Goal: Transaction & Acquisition: Purchase product/service

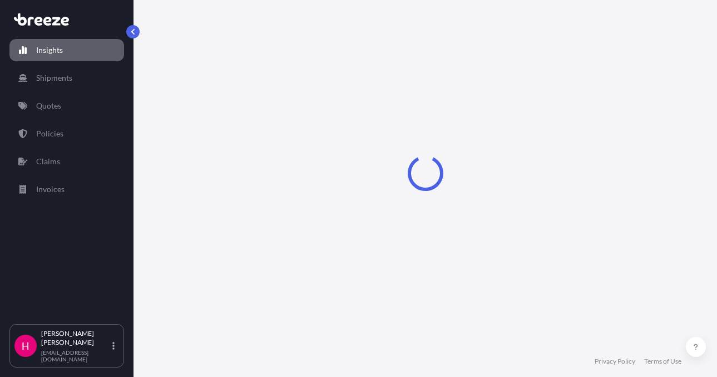
select select "2025"
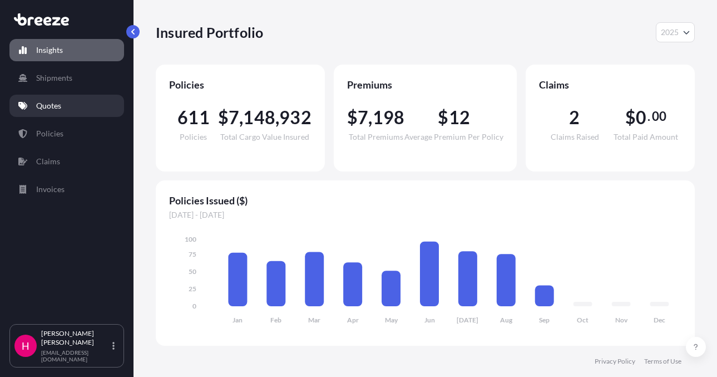
click at [100, 114] on link "Quotes" at bounding box center [66, 106] width 115 height 22
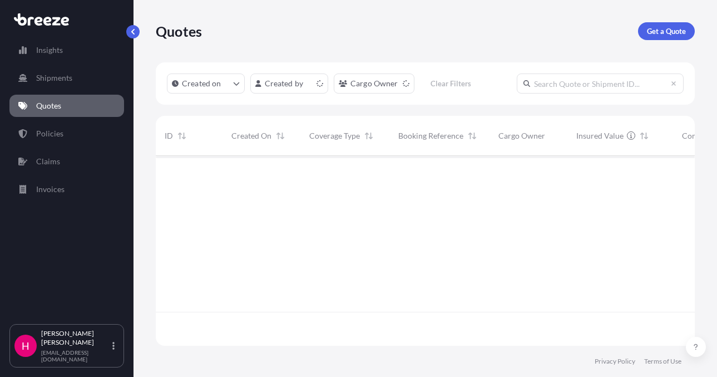
scroll to position [187, 531]
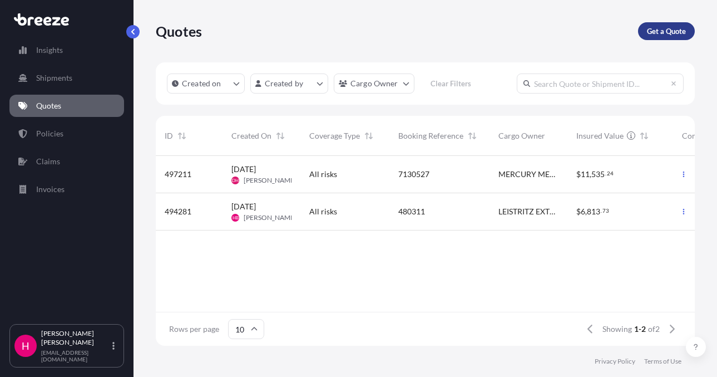
click at [648, 29] on p "Get a Quote" at bounding box center [666, 31] width 39 height 11
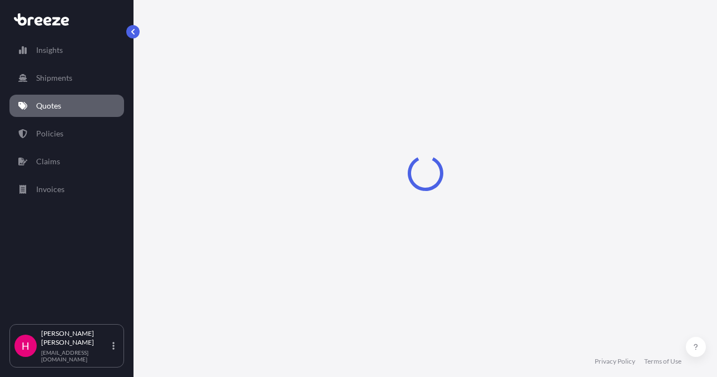
scroll to position [18, 0]
select select "Sea"
select select "1"
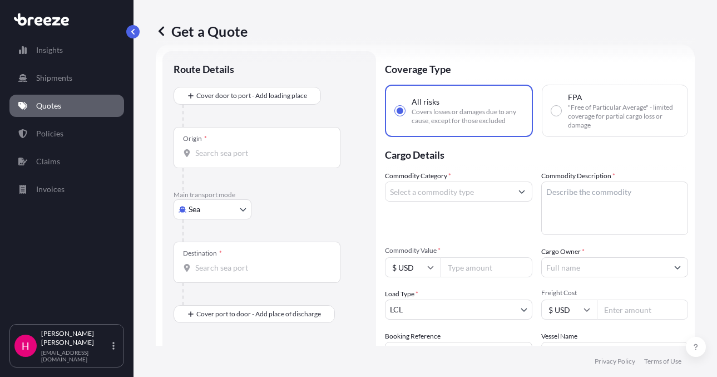
click at [226, 210] on body "Insights Shipments Quotes Policies Claims Invoices H [PERSON_NAME] [EMAIL_ADDRE…" at bounding box center [358, 188] width 717 height 377
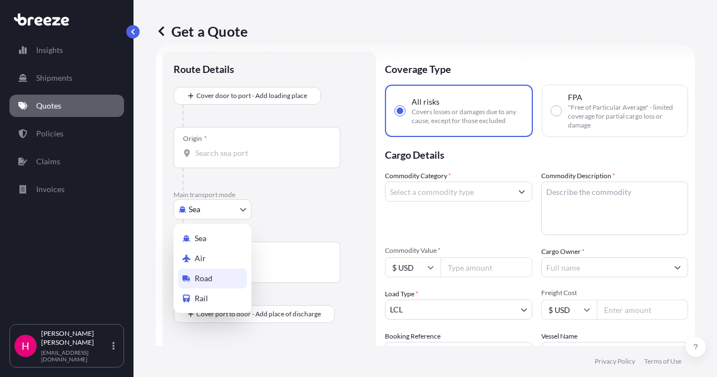
click at [218, 278] on div "Road" at bounding box center [212, 278] width 69 height 20
select select "Road"
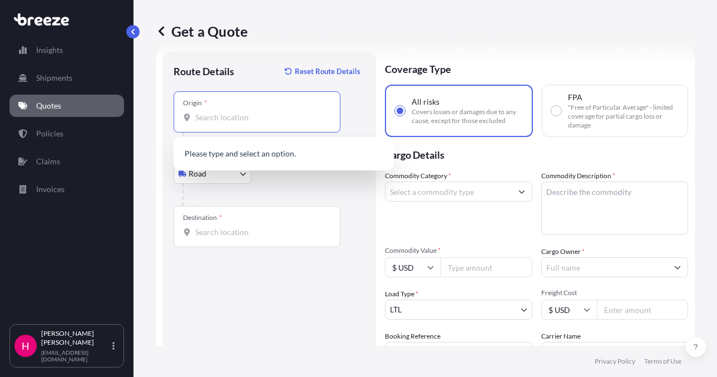
click at [210, 119] on input "Origin *" at bounding box center [260, 117] width 131 height 11
paste input "[STREET_ADDRESS][PERSON_NAME]"
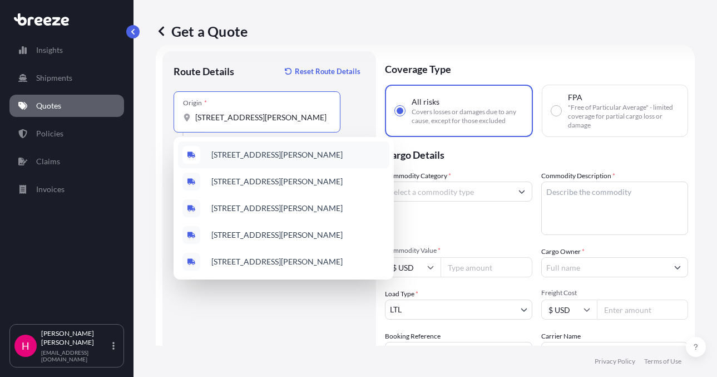
click at [279, 156] on span "[STREET_ADDRESS][PERSON_NAME]" at bounding box center [276, 154] width 131 height 11
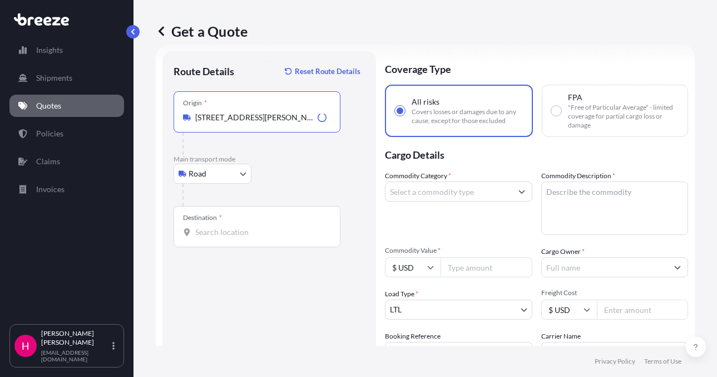
type input "[STREET_ADDRESS][PERSON_NAME]"
click at [209, 304] on div "Route Details Reset Route Details Place of loading Road Road Rail Origin * [STR…" at bounding box center [269, 254] width 191 height 384
click at [221, 237] on input "Destination *" at bounding box center [260, 231] width 131 height 11
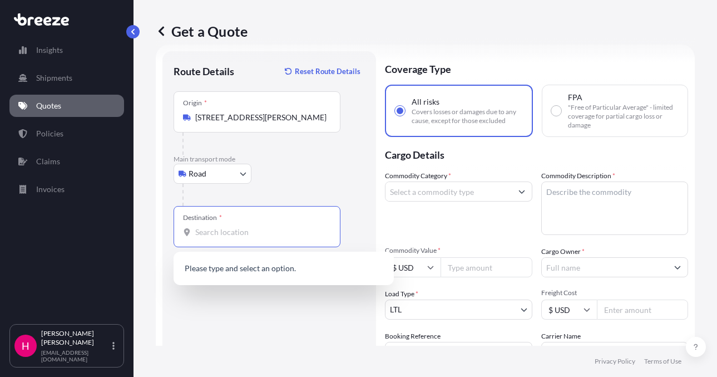
paste input "[STREET_ADDRESS]"
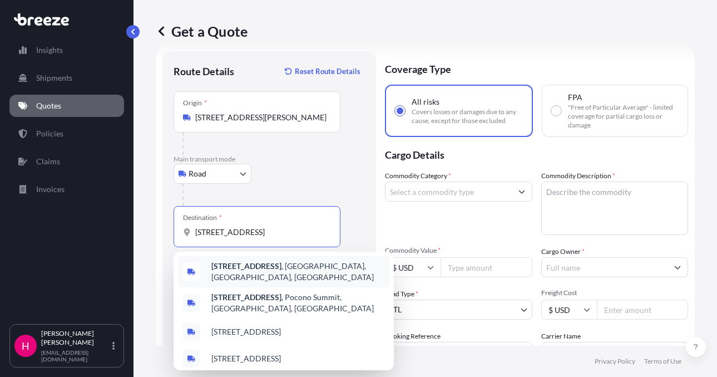
click at [285, 271] on span "[STREET_ADDRESS]" at bounding box center [298, 271] width 174 height 22
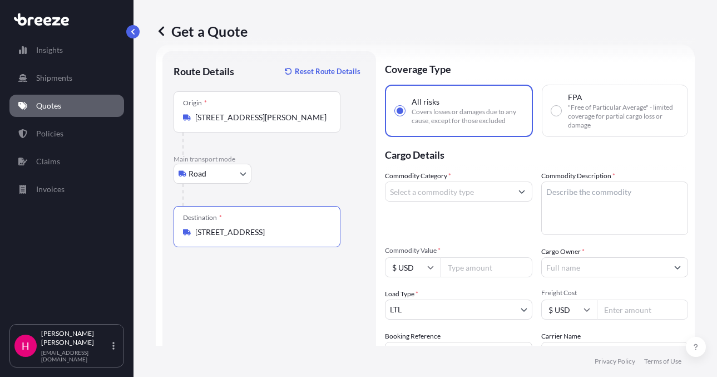
type input "[STREET_ADDRESS]"
click at [240, 308] on div "Route Details Reset Route Details Place of loading Road Road Rail Origin * [STR…" at bounding box center [269, 254] width 191 height 384
click at [243, 308] on div "Route Details Reset Route Details Place of loading Road Road Rail Origin * [STR…" at bounding box center [269, 254] width 191 height 384
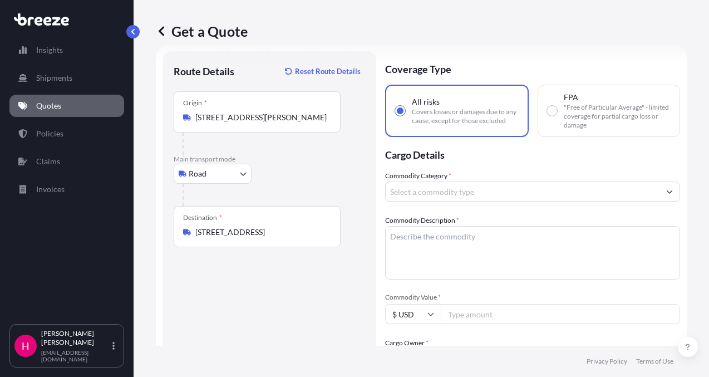
click at [416, 194] on input "Commodity Category *" at bounding box center [523, 191] width 274 height 20
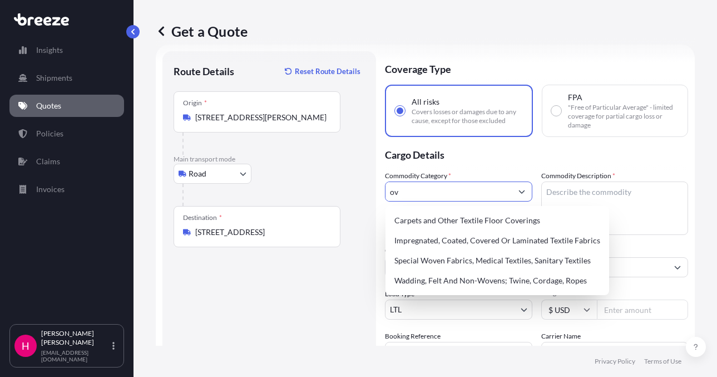
type input "o"
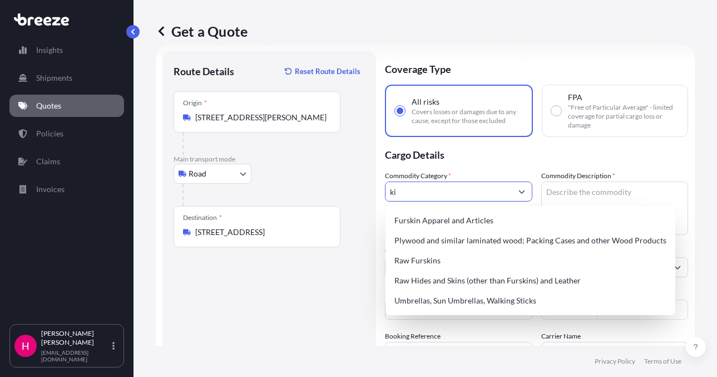
type input "k"
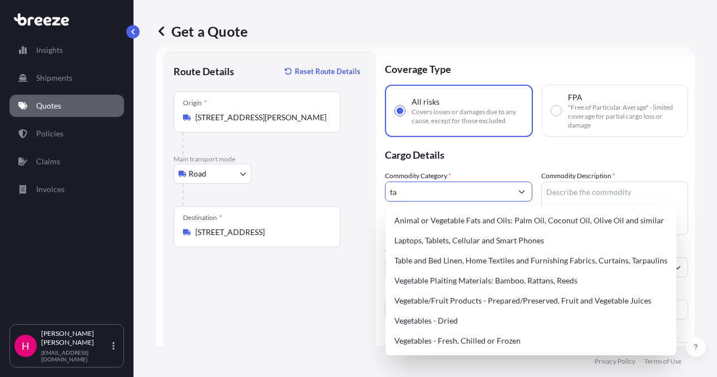
type input "t"
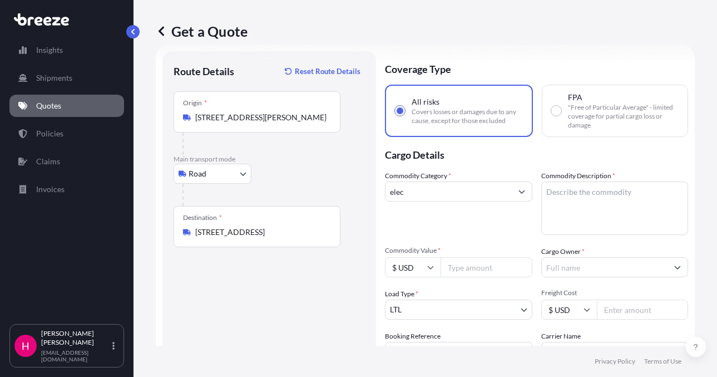
click at [449, 186] on input "elec" at bounding box center [449, 191] width 126 height 20
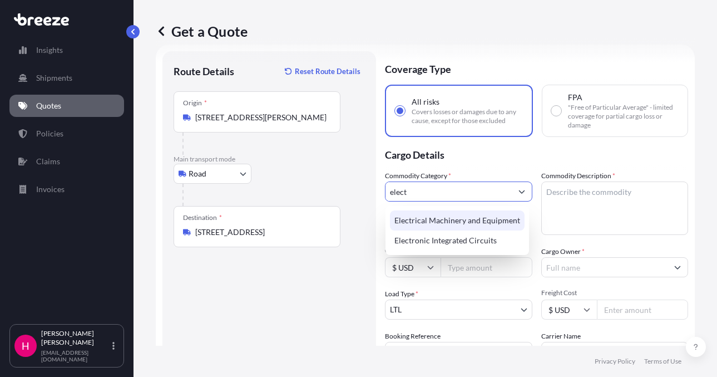
click at [463, 216] on div "Electrical Machinery and Equipment" at bounding box center [457, 220] width 135 height 20
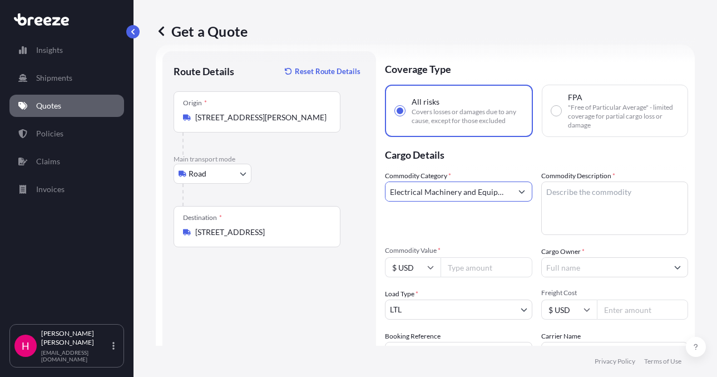
type input "Electrical Machinery and Equipment"
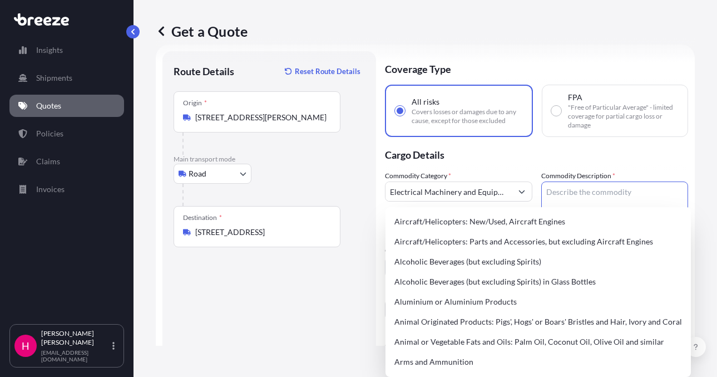
click at [597, 201] on textarea "Commodity Description *" at bounding box center [614, 207] width 147 height 53
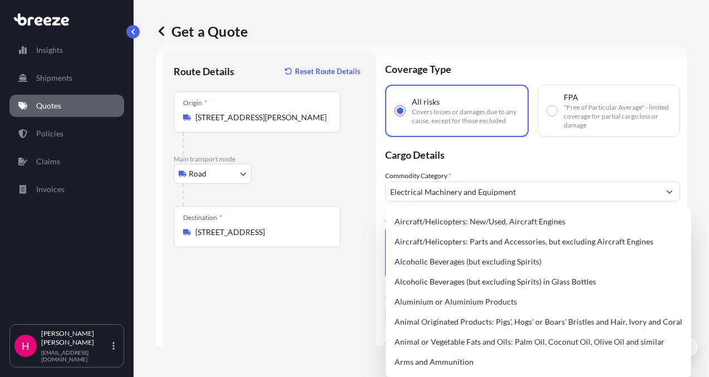
paste textarea "BENCH TOP OVEN"
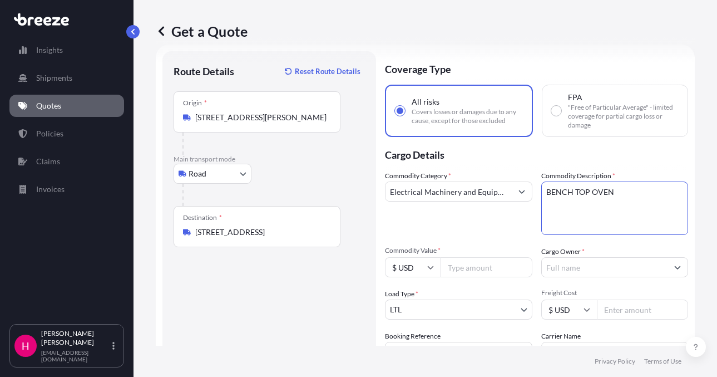
type textarea "BENCH TOP OVEN"
click at [566, 157] on p "Cargo Details" at bounding box center [536, 153] width 303 height 33
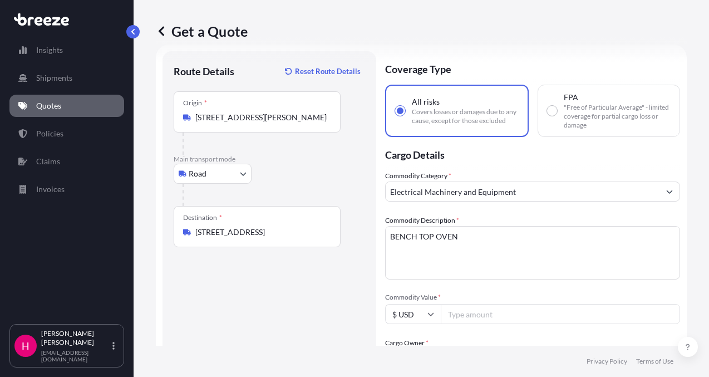
drag, startPoint x: 564, startPoint y: 264, endPoint x: 557, endPoint y: 263, distance: 6.9
click at [564, 348] on input "Cargo Owner *" at bounding box center [523, 358] width 274 height 20
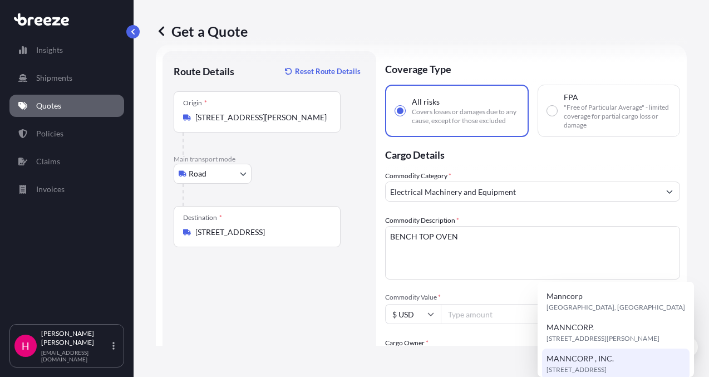
click at [630, 358] on div "MANNCORP , INC. [STREET_ADDRESS]" at bounding box center [615, 363] width 147 height 31
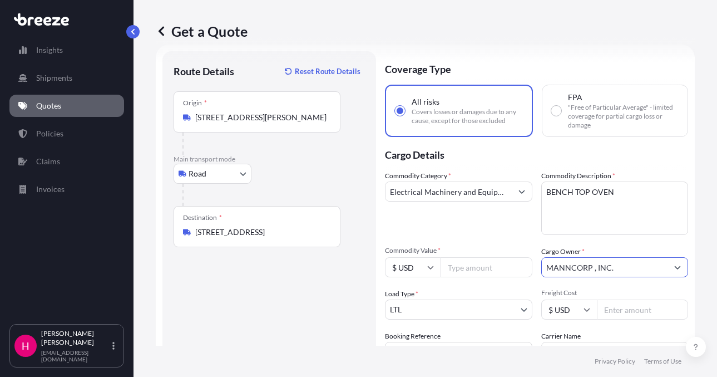
type input "MANNCORP , INC."
click at [302, 306] on div "Route Details Reset Route Details Place of loading Road Road Rail Origin * [STR…" at bounding box center [269, 254] width 191 height 384
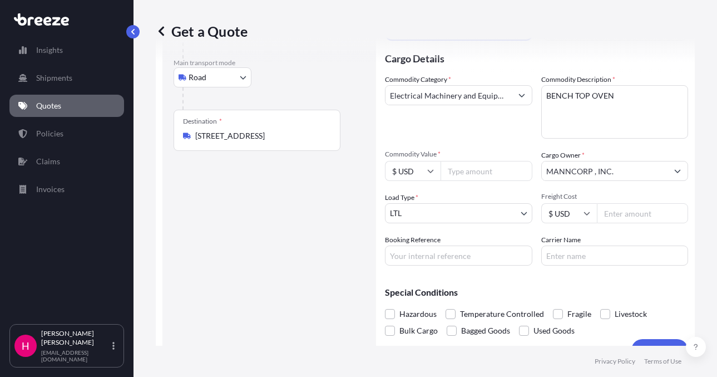
scroll to position [136, 0]
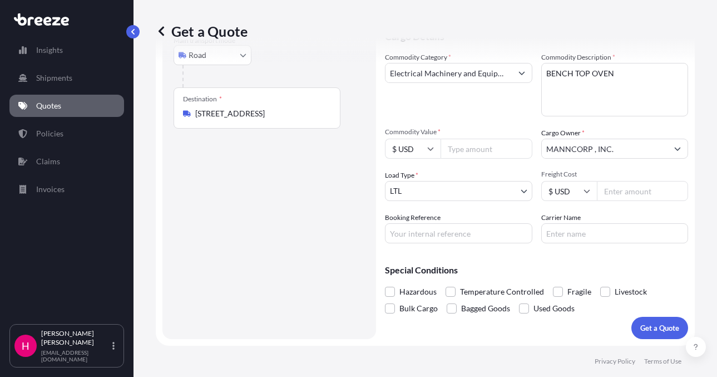
drag, startPoint x: 433, startPoint y: 232, endPoint x: 447, endPoint y: 230, distance: 14.1
click at [433, 232] on input "Booking Reference" at bounding box center [458, 233] width 147 height 20
paste input "485224"
type input "485224"
click at [600, 231] on input "Carrier Name" at bounding box center [614, 233] width 147 height 20
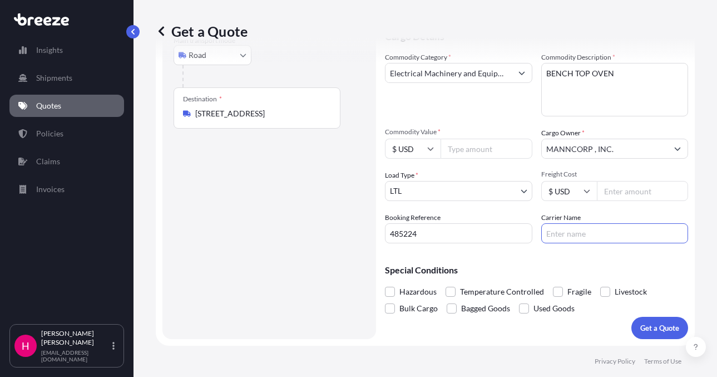
type input "[PERSON_NAME] Express"
click at [291, 259] on div "Route Details Reset Route Details Place of loading Road Road Rail Origin * [STR…" at bounding box center [269, 136] width 191 height 384
click at [695, 60] on div "Get a Quote Route Details Reset Route Details Place of loading Road Road Rail O…" at bounding box center [426, 172] width 584 height 345
click at [454, 148] on input "Commodity Value *" at bounding box center [487, 149] width 92 height 20
type input "6427.59"
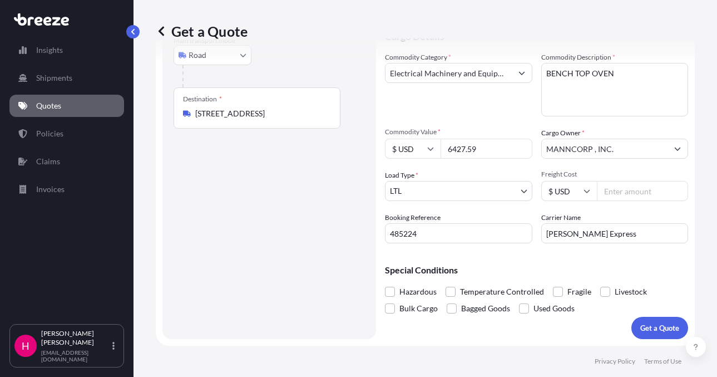
click at [270, 261] on div "Route Details Reset Route Details Place of loading Road Road Rail Origin * [STR…" at bounding box center [269, 136] width 191 height 384
click at [253, 282] on div "Route Details Reset Route Details Place of loading Road Road Rail Origin * [STR…" at bounding box center [269, 136] width 191 height 384
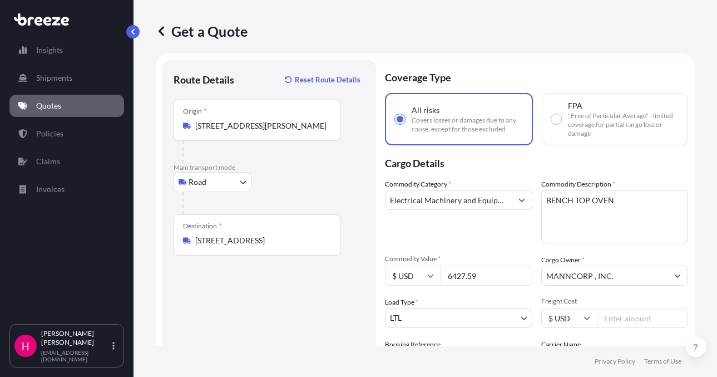
scroll to position [0, 0]
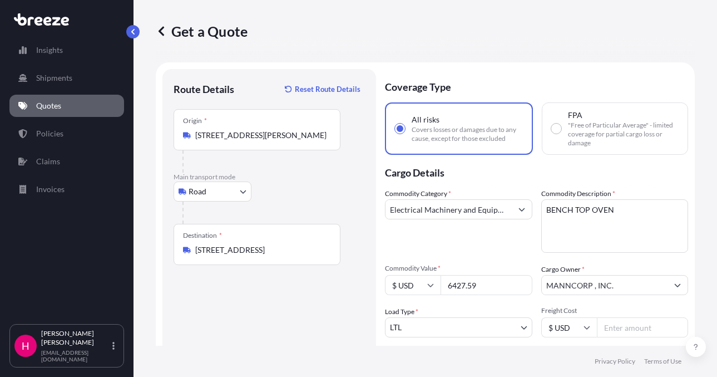
click at [246, 293] on div "Route Details Reset Route Details Place of loading Road Road Rail Origin * [STR…" at bounding box center [269, 272] width 191 height 384
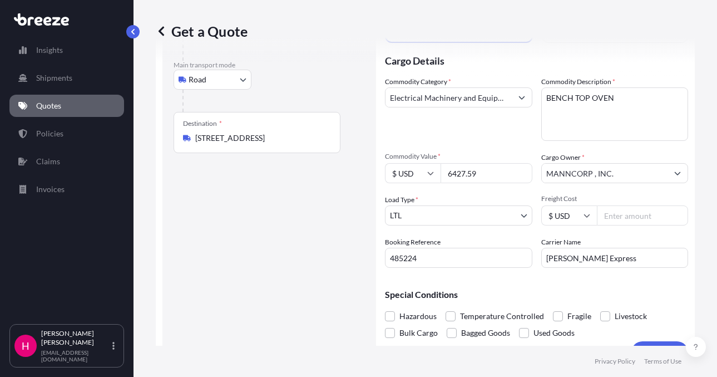
scroll to position [136, 0]
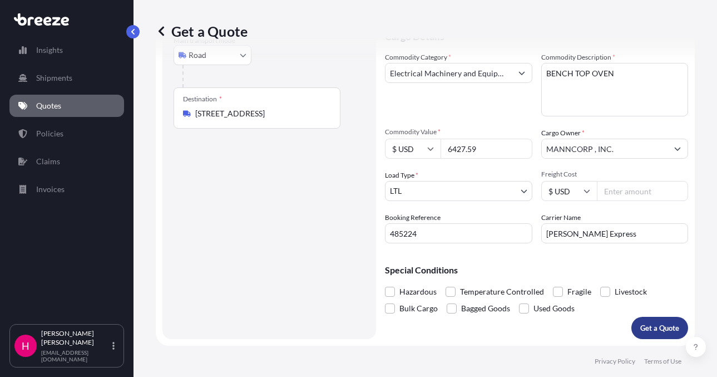
click at [646, 328] on p "Get a Quote" at bounding box center [659, 327] width 39 height 11
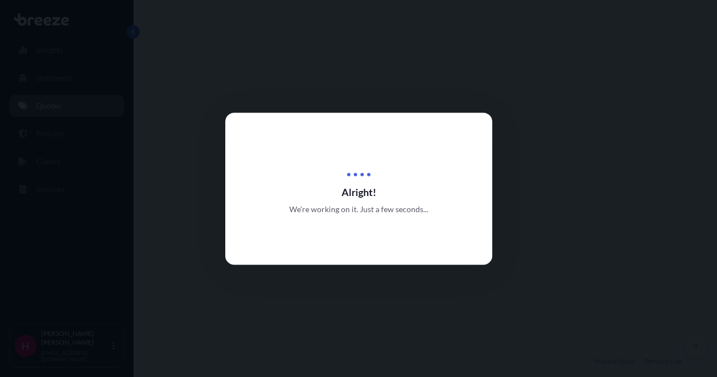
select select "Road"
select select "1"
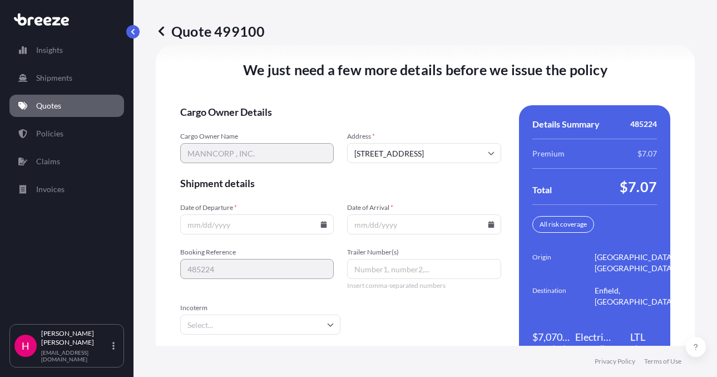
scroll to position [1587, 0]
click at [321, 224] on icon at bounding box center [324, 223] width 6 height 7
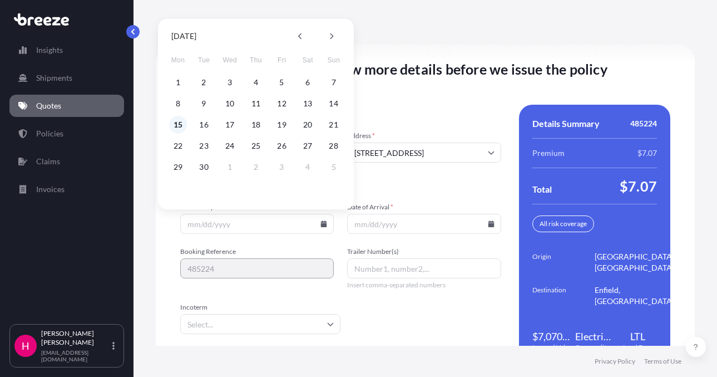
click at [178, 126] on button "15" at bounding box center [178, 125] width 18 height 18
type input "[DATE]"
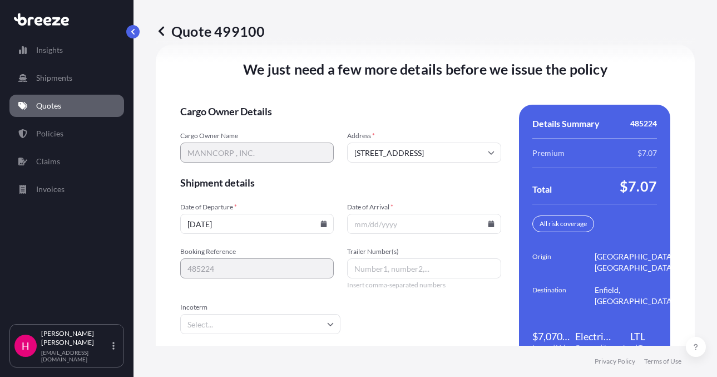
click at [488, 224] on icon at bounding box center [491, 223] width 6 height 7
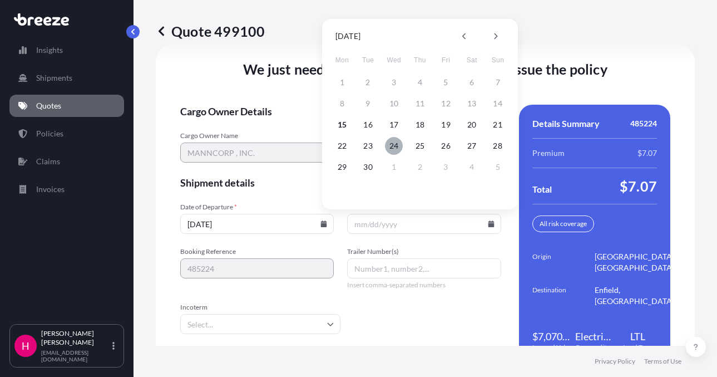
click at [393, 146] on button "24" at bounding box center [394, 146] width 18 height 18
type input "[DATE]"
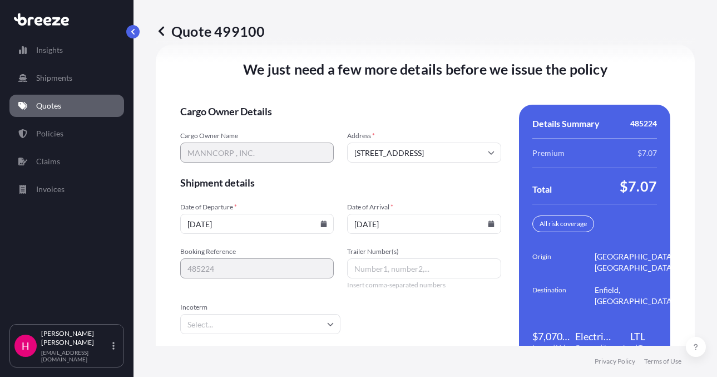
click at [394, 108] on span "Cargo Owner Details" at bounding box center [340, 111] width 321 height 13
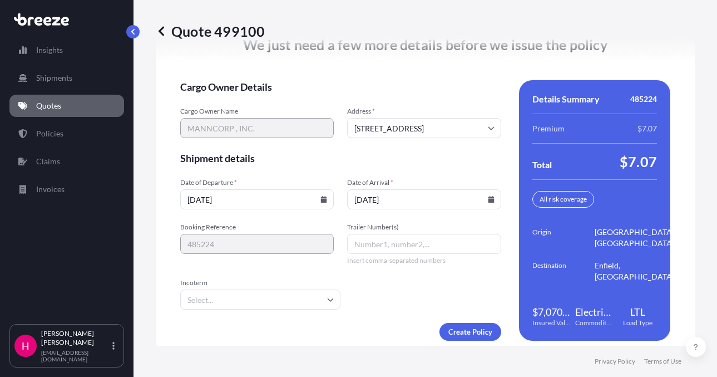
scroll to position [1622, 0]
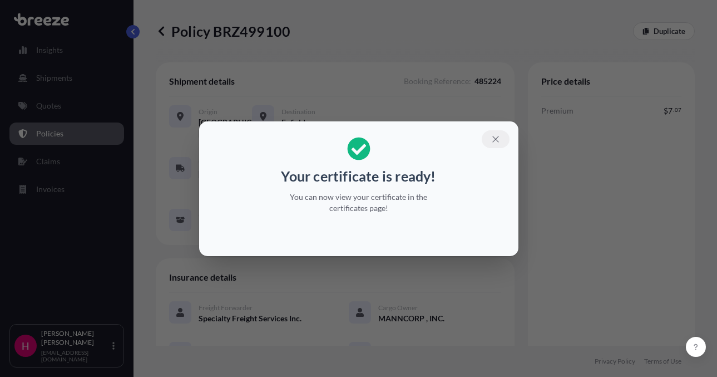
click at [490, 132] on button "button" at bounding box center [496, 139] width 28 height 18
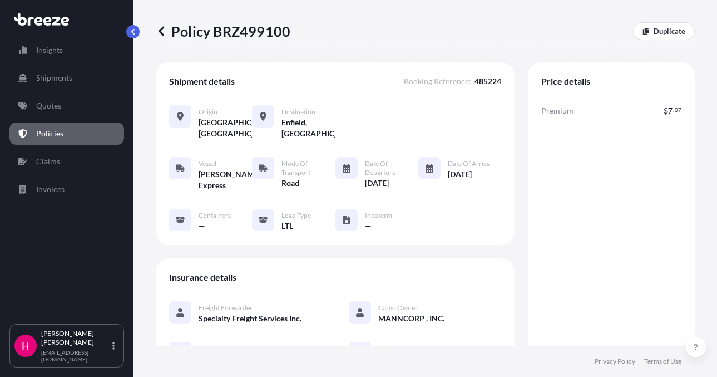
click at [231, 33] on p "Policy BRZ499100" at bounding box center [223, 31] width 135 height 18
copy p "BRZ499100"
click at [231, 33] on p "Policy BRZ499100" at bounding box center [223, 31] width 135 height 18
